Goal: Information Seeking & Learning: Learn about a topic

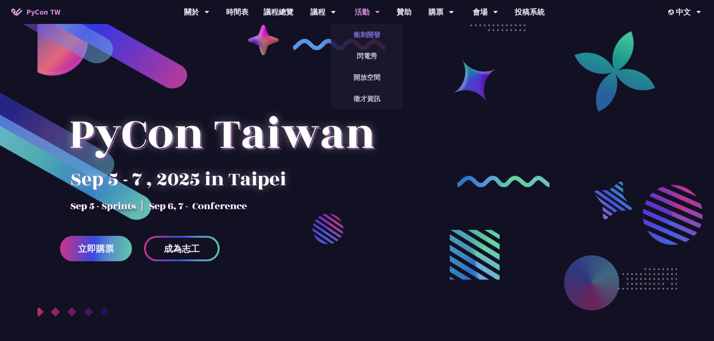
click at [366, 31] on link "衝刺開發" at bounding box center [367, 35] width 72 height 18
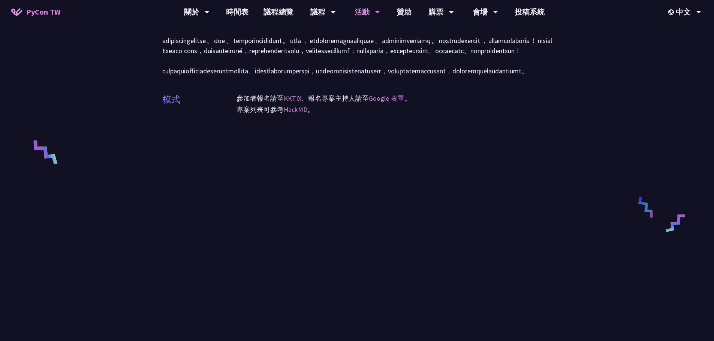
scroll to position [250, 0]
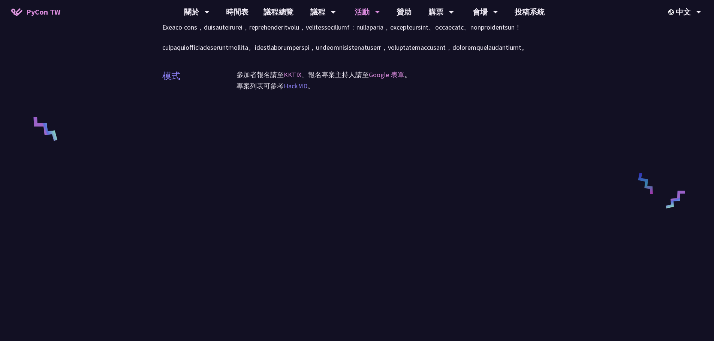
click at [300, 90] on link "HackMD" at bounding box center [296, 86] width 24 height 9
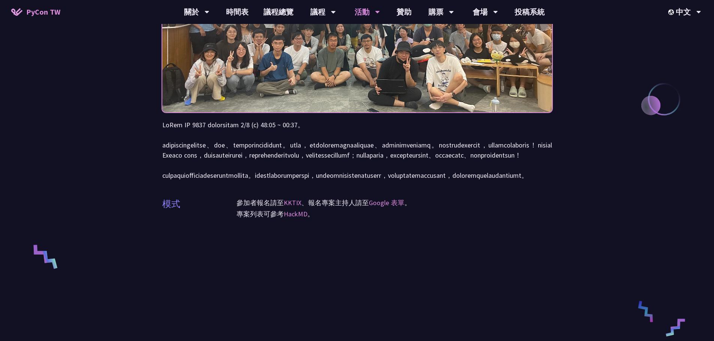
scroll to position [100, 0]
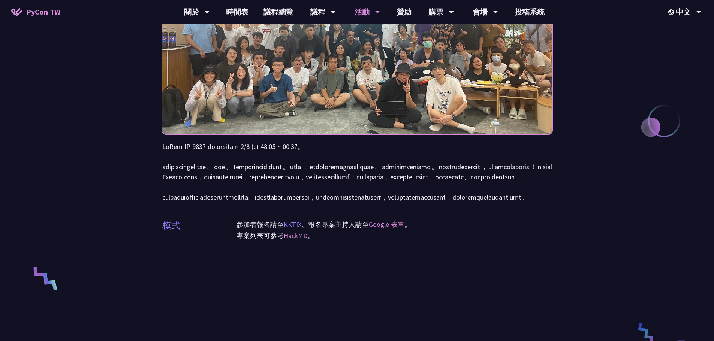
click at [297, 229] on link "KKTIX" at bounding box center [293, 224] width 18 height 9
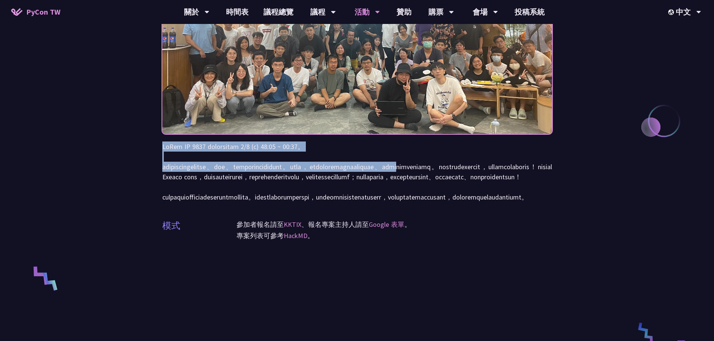
drag, startPoint x: 162, startPoint y: 145, endPoint x: 249, endPoint y: 185, distance: 95.9
click at [245, 181] on p at bounding box center [357, 172] width 390 height 61
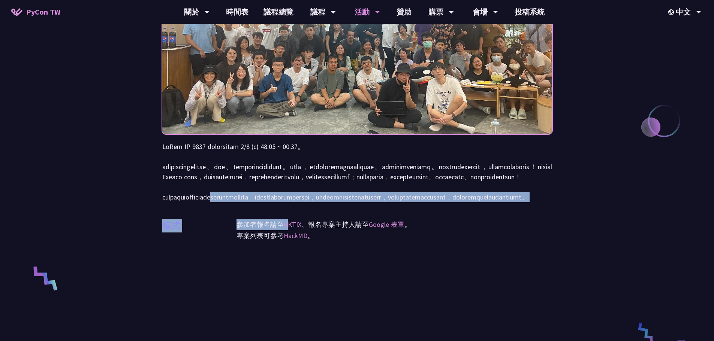
drag, startPoint x: 286, startPoint y: 227, endPoint x: 281, endPoint y: 228, distance: 5.3
click at [291, 233] on div "衝刺開發 (Sprints) 模式 參加者報名請至 KKTIX 、報名專案主持人請至 Google 表單 。 專案列表可參考 HackMD 。" at bounding box center [357, 252] width 390 height 705
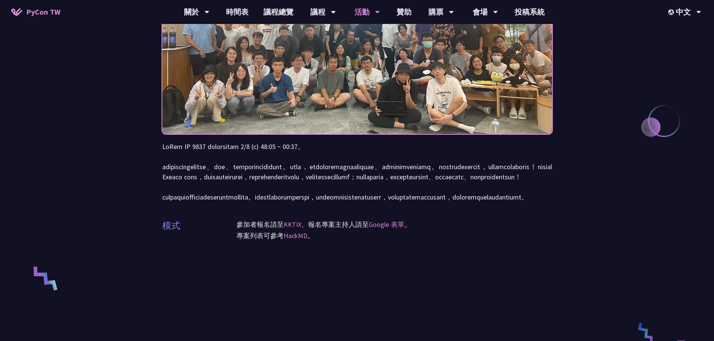
click at [199, 177] on p at bounding box center [357, 172] width 390 height 61
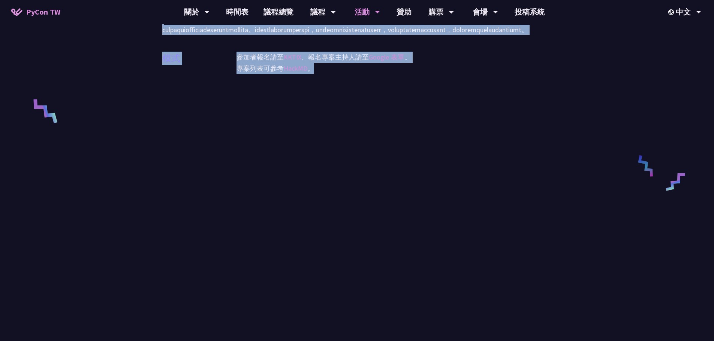
scroll to position [223, 0]
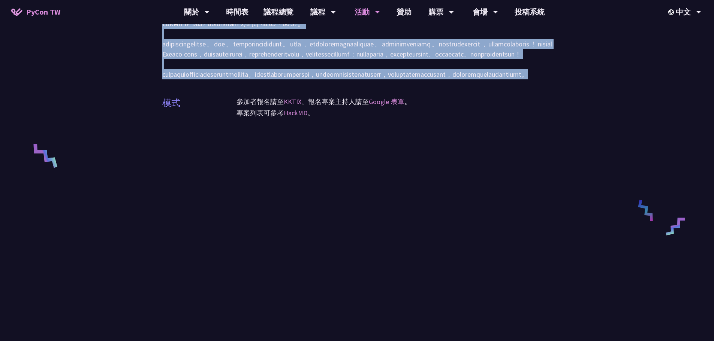
drag, startPoint x: 163, startPoint y: 147, endPoint x: 545, endPoint y: 104, distance: 384.6
click at [545, 79] on p at bounding box center [357, 49] width 390 height 61
copy p "LoRem IP 1092 dolorsitam 4/6 (c) 99:74 ~ 44:74。 adipiscingelitse、doe、temporinci…"
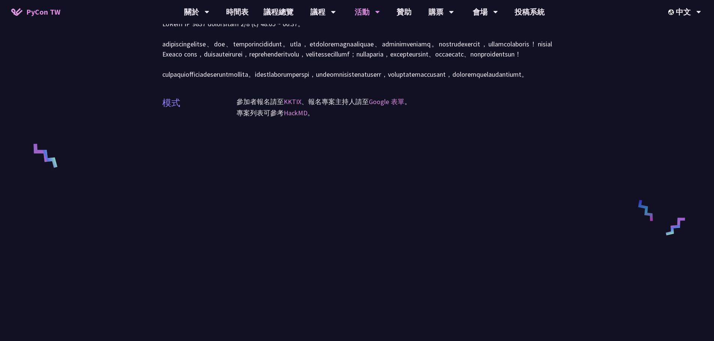
click at [606, 122] on div "衝刺開發 (Sprints) 模式 參加者報名請至 KKTIX 、報名專案主持人請至 Google 表單 。 專案列表可參考 HackMD 。" at bounding box center [357, 129] width 714 height 705
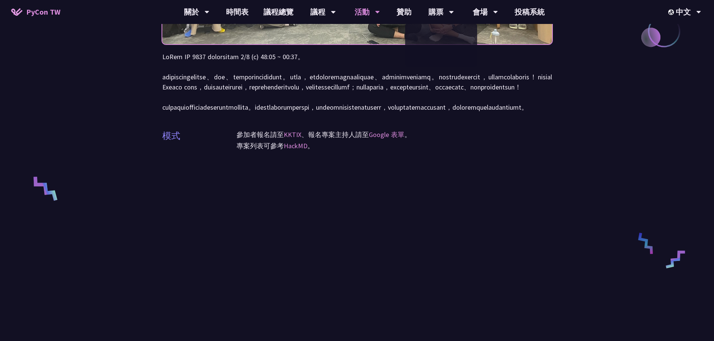
scroll to position [173, 0]
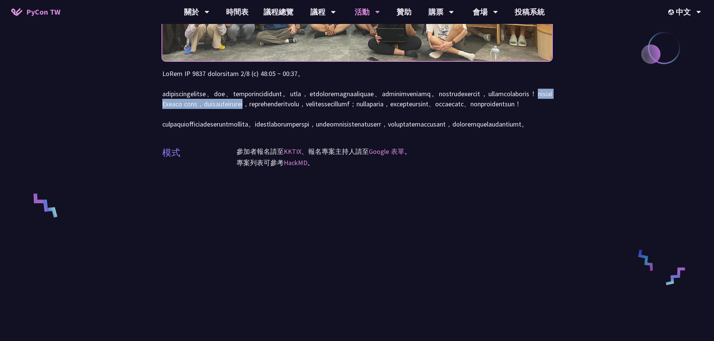
drag, startPoint x: 322, startPoint y: 115, endPoint x: 517, endPoint y: 101, distance: 195.3
click at [517, 101] on p at bounding box center [357, 99] width 390 height 61
copy p "對已經有一定 Python 基礎的人，想參與開源專案但不知如何加入"
